Goal: Task Accomplishment & Management: Manage account settings

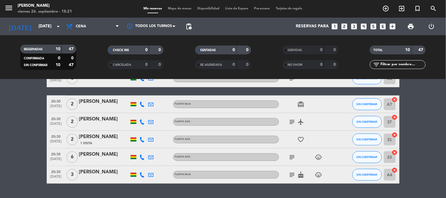
scroll to position [139, 0]
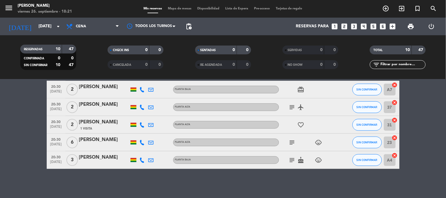
click at [292, 158] on icon "subject" at bounding box center [292, 160] width 7 height 7
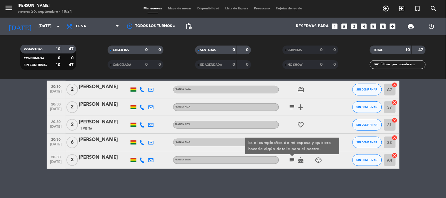
click at [295, 131] on div "favorite_border" at bounding box center [305, 124] width 53 height 17
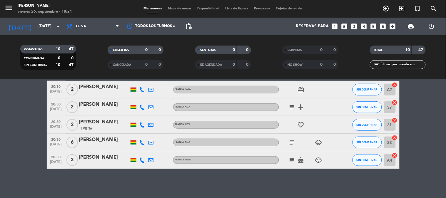
click at [295, 139] on icon "subject" at bounding box center [292, 142] width 7 height 7
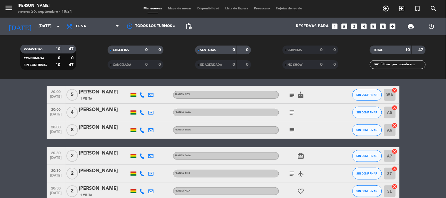
scroll to position [71, 0]
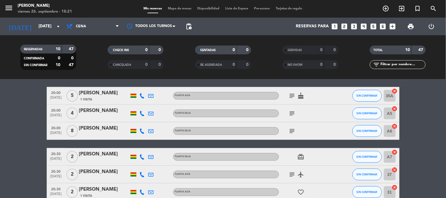
click at [293, 130] on icon "subject" at bounding box center [292, 131] width 7 height 7
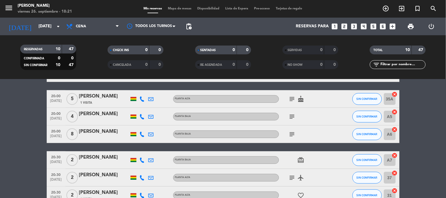
scroll to position [64, 0]
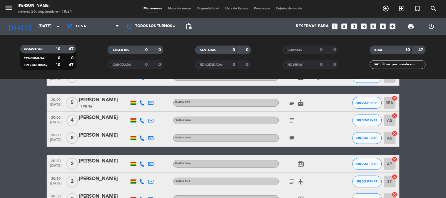
click at [293, 124] on icon "subject" at bounding box center [292, 120] width 7 height 7
click at [394, 114] on icon "cancel" at bounding box center [395, 116] width 6 height 6
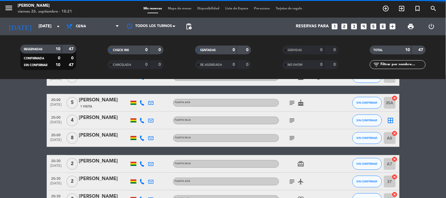
click at [390, 119] on icon "border_all" at bounding box center [390, 120] width 7 height 7
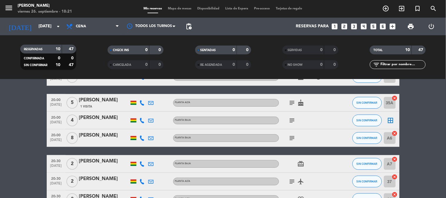
click at [390, 119] on icon "border_all" at bounding box center [390, 120] width 7 height 7
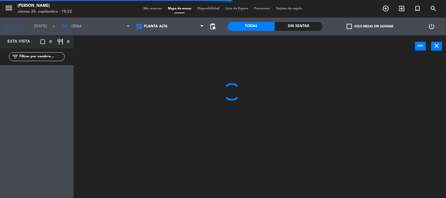
click at [149, 30] on span "Planta alta" at bounding box center [170, 26] width 74 height 13
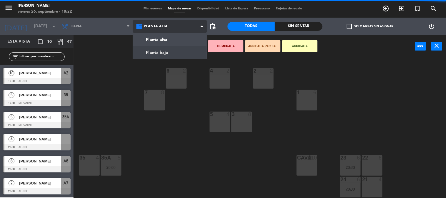
click at [146, 51] on ng-component "menu [PERSON_NAME] [DATE] 26. septiembre - 18:22 Mis reservas Mapa de mesas Dis…" at bounding box center [223, 99] width 446 height 199
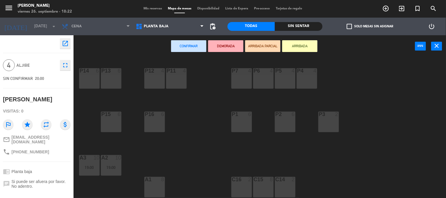
click at [157, 118] on div "P16 6" at bounding box center [154, 122] width 21 height 21
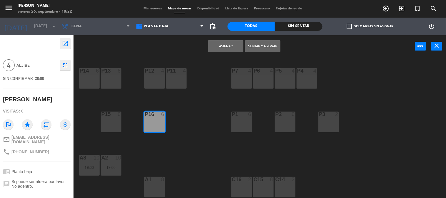
click at [227, 49] on button "Asignar" at bounding box center [225, 46] width 35 height 12
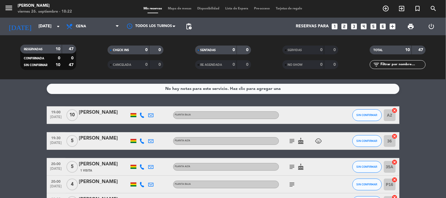
click at [394, 109] on icon "cancel" at bounding box center [395, 111] width 6 height 6
click at [393, 114] on icon "border_all" at bounding box center [390, 115] width 7 height 7
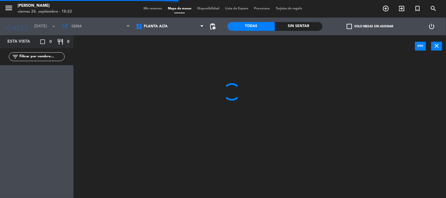
click at [161, 26] on span "Planta alta" at bounding box center [156, 26] width 24 height 4
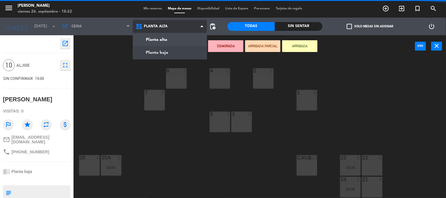
click at [159, 48] on ng-component "menu [PERSON_NAME] [DATE] 26. septiembre - 18:22 Mis reservas Mapa de mesas Dis…" at bounding box center [223, 99] width 446 height 199
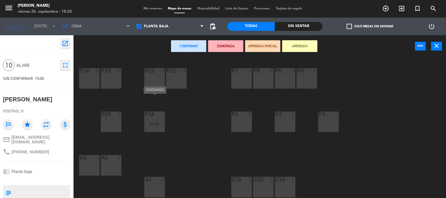
scroll to position [64, 0]
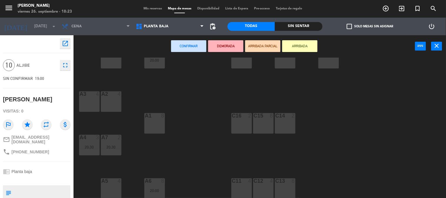
click at [280, 124] on div "C14 2" at bounding box center [285, 123] width 21 height 21
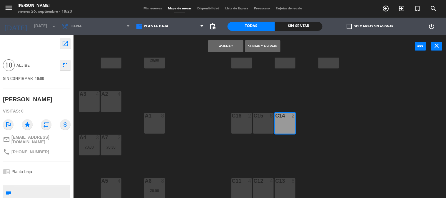
click at [264, 123] on div "C15 8" at bounding box center [263, 123] width 21 height 21
click at [230, 49] on button "Asignar" at bounding box center [225, 46] width 35 height 12
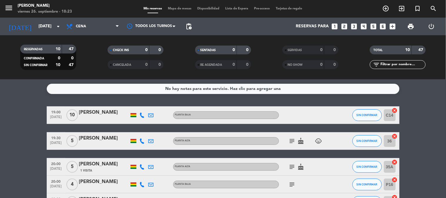
click at [293, 142] on icon "subject" at bounding box center [292, 141] width 7 height 7
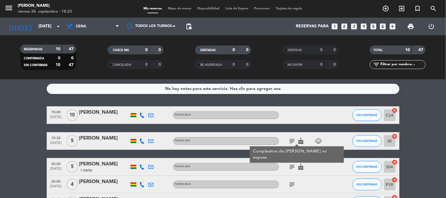
click at [394, 134] on icon "cancel" at bounding box center [395, 137] width 6 height 6
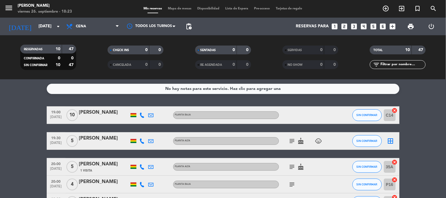
click at [393, 162] on icon "cancel" at bounding box center [395, 162] width 6 height 6
click at [391, 142] on icon "border_all" at bounding box center [390, 141] width 7 height 7
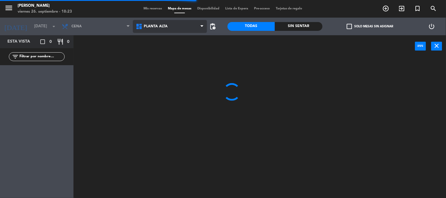
click at [164, 27] on span "Planta alta" at bounding box center [156, 26] width 24 height 4
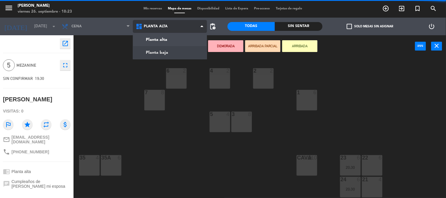
click at [161, 54] on ng-component "menu [PERSON_NAME] [DATE] 26. septiembre - 18:23 Mis reservas Mapa de mesas Dis…" at bounding box center [223, 99] width 446 height 199
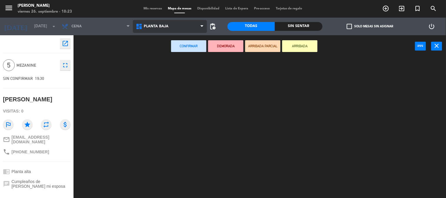
click at [157, 30] on span "Planta baja" at bounding box center [170, 26] width 74 height 13
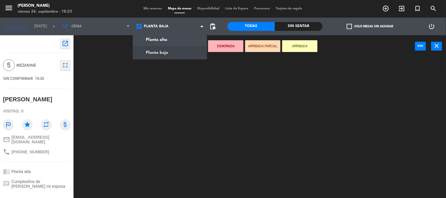
click at [157, 48] on ng-component "menu [PERSON_NAME] [DATE] 26. septiembre - 18:23 Mis reservas Mapa de mesas Dis…" at bounding box center [223, 99] width 446 height 199
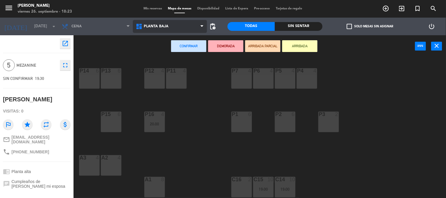
click at [155, 31] on span "Planta baja" at bounding box center [170, 26] width 74 height 13
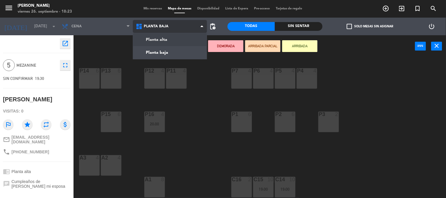
click at [155, 43] on ng-component "menu [PERSON_NAME] [DATE] 26. septiembre - 18:23 Mis reservas Mapa de mesas Dis…" at bounding box center [223, 99] width 446 height 199
click at [155, 43] on div "Confirmar DEMORADA ARRIBADA PARCIAL ARRIBADA power_input close" at bounding box center [245, 46] width 342 height 22
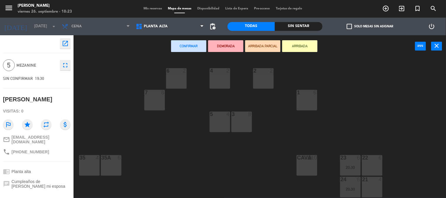
click at [110, 164] on div "35A 6" at bounding box center [111, 165] width 21 height 21
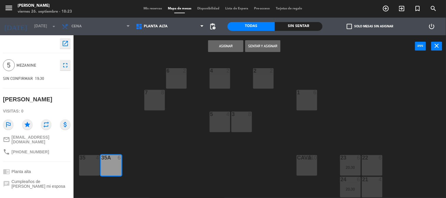
click at [222, 47] on button "Asignar" at bounding box center [225, 46] width 35 height 12
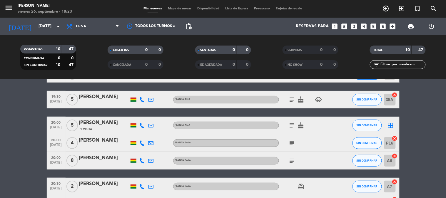
scroll to position [52, 0]
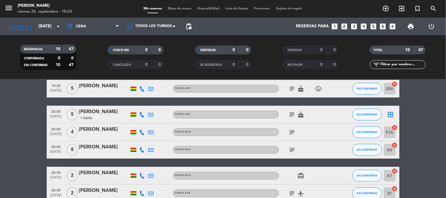
click at [390, 112] on icon "border_all" at bounding box center [390, 114] width 7 height 7
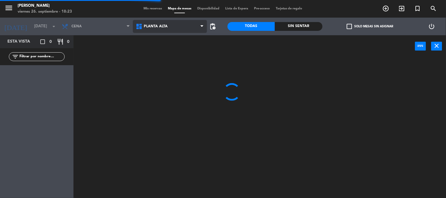
click at [158, 21] on span "Planta alta" at bounding box center [170, 26] width 74 height 13
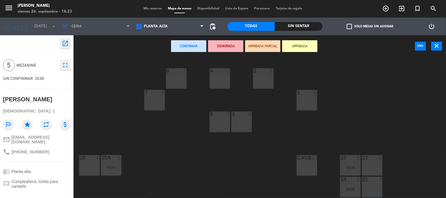
scroll to position [64, 0]
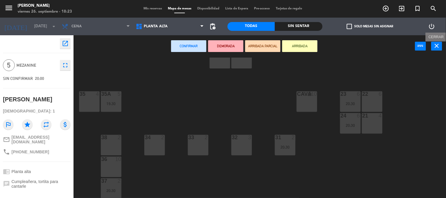
click at [441, 47] on button "close" at bounding box center [437, 46] width 11 height 9
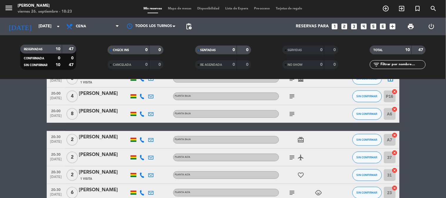
scroll to position [93, 0]
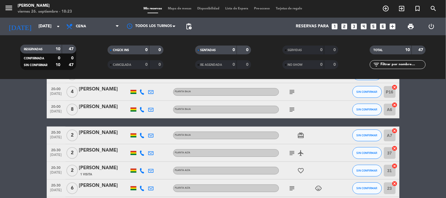
click at [395, 146] on icon "cancel" at bounding box center [395, 149] width 6 height 6
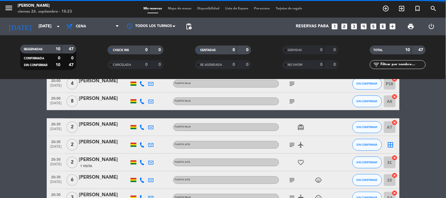
scroll to position [139, 0]
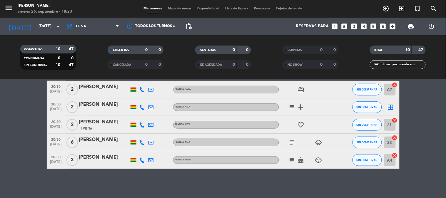
click at [395, 139] on icon "cancel" at bounding box center [395, 138] width 6 height 6
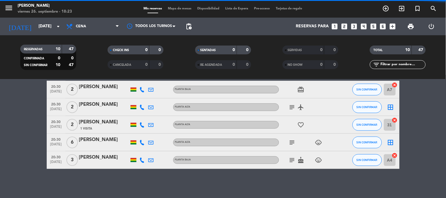
click at [391, 140] on icon "border_all" at bounding box center [390, 142] width 7 height 7
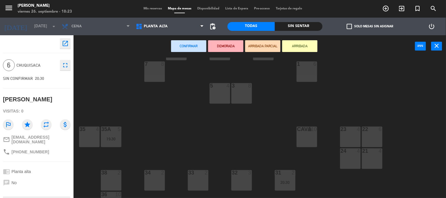
scroll to position [64, 0]
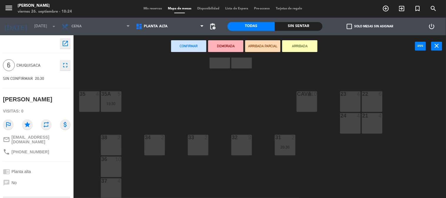
click at [111, 161] on div at bounding box center [111, 159] width 10 height 5
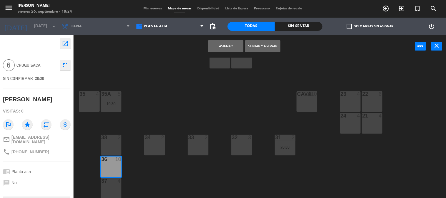
click at [225, 46] on button "Asignar" at bounding box center [225, 46] width 35 height 12
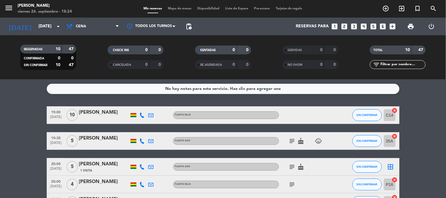
click at [390, 166] on icon "border_all" at bounding box center [390, 167] width 7 height 7
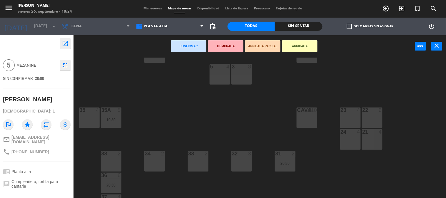
scroll to position [64, 0]
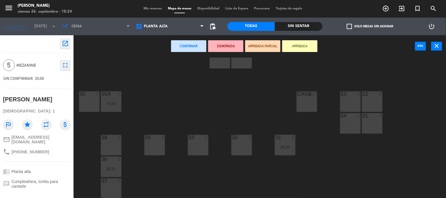
click at [102, 179] on div "37" at bounding box center [102, 181] width 0 height 5
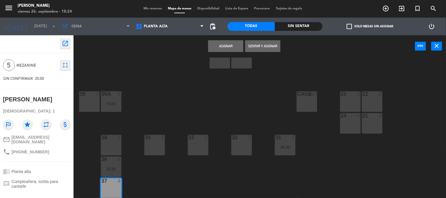
click at [221, 49] on button "Asignar" at bounding box center [225, 46] width 35 height 12
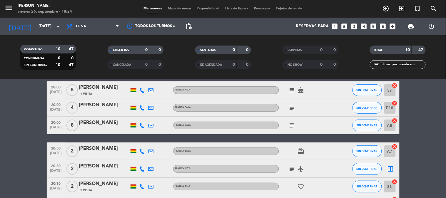
scroll to position [77, 0]
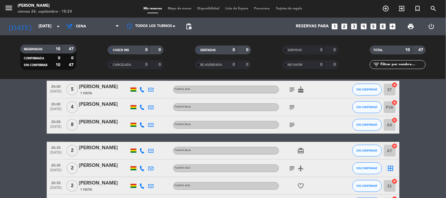
click at [393, 168] on icon "border_all" at bounding box center [390, 168] width 7 height 7
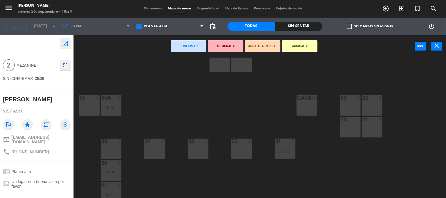
scroll to position [64, 0]
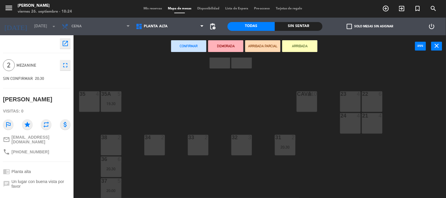
click at [195, 149] on div "33 2" at bounding box center [198, 145] width 21 height 21
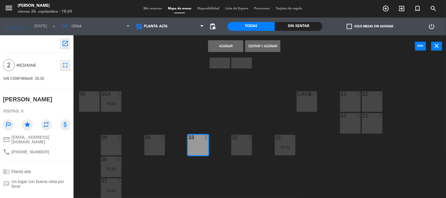
click at [222, 49] on button "Asignar" at bounding box center [225, 46] width 35 height 12
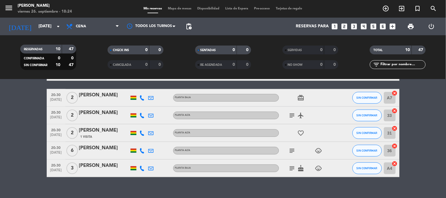
scroll to position [139, 0]
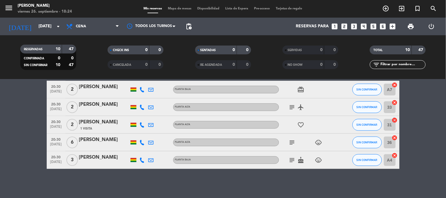
click at [394, 119] on icon "cancel" at bounding box center [395, 120] width 6 height 6
click at [390, 124] on icon "border_all" at bounding box center [390, 125] width 7 height 7
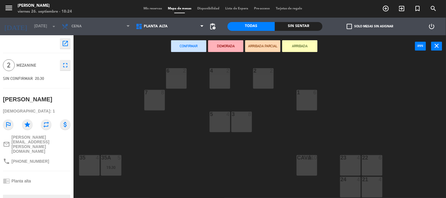
scroll to position [64, 0]
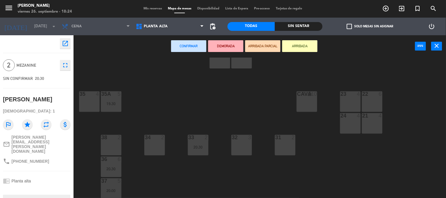
click at [240, 150] on div "32 3" at bounding box center [242, 145] width 21 height 21
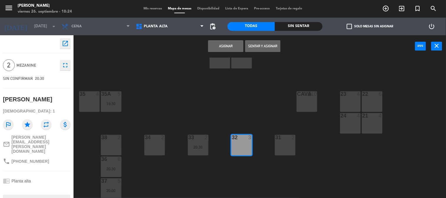
click at [224, 47] on button "Asignar" at bounding box center [225, 46] width 35 height 12
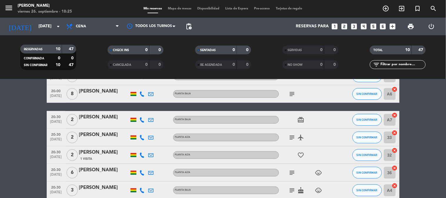
scroll to position [113, 0]
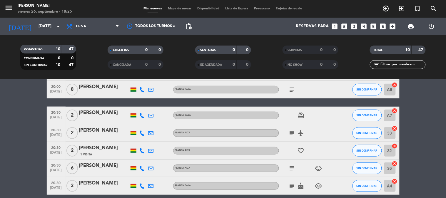
click at [292, 184] on icon "subject" at bounding box center [292, 186] width 7 height 7
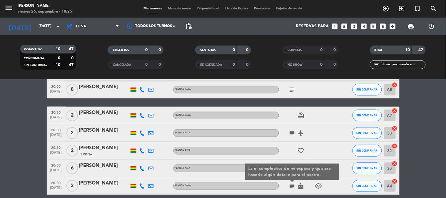
click at [292, 184] on icon "subject" at bounding box center [292, 186] width 7 height 7
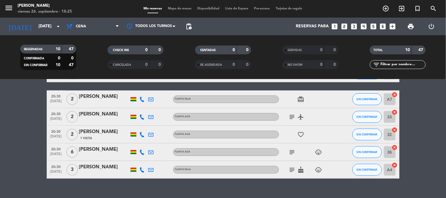
scroll to position [139, 0]
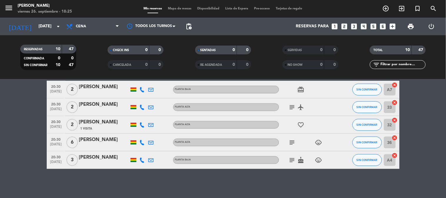
click at [394, 155] on icon "cancel" at bounding box center [395, 156] width 6 height 6
click at [396, 159] on div "border_all" at bounding box center [391, 160] width 18 height 17
click at [390, 160] on icon "border_all" at bounding box center [390, 160] width 7 height 7
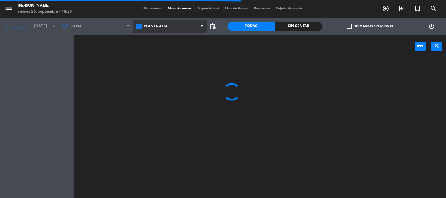
click at [143, 27] on icon at bounding box center [140, 26] width 9 height 7
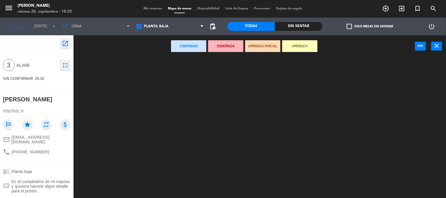
click at [144, 48] on ng-component "menu [PERSON_NAME] [DATE] 26. septiembre - 18:25 Mis reservas Mapa de mesas Dis…" at bounding box center [223, 99] width 446 height 199
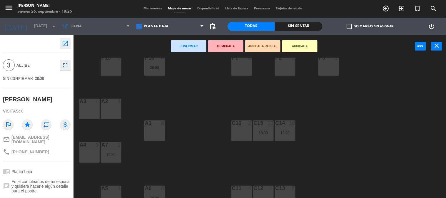
scroll to position [64, 0]
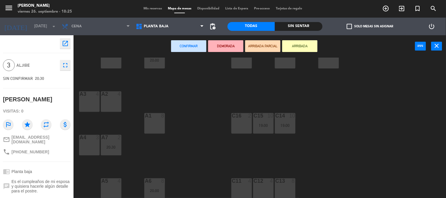
click at [109, 99] on div "A2 4" at bounding box center [111, 101] width 21 height 21
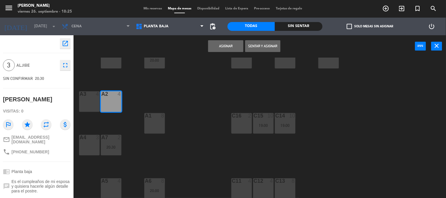
click at [228, 45] on button "Asignar" at bounding box center [225, 46] width 35 height 12
